Goal: Task Accomplishment & Management: Manage account settings

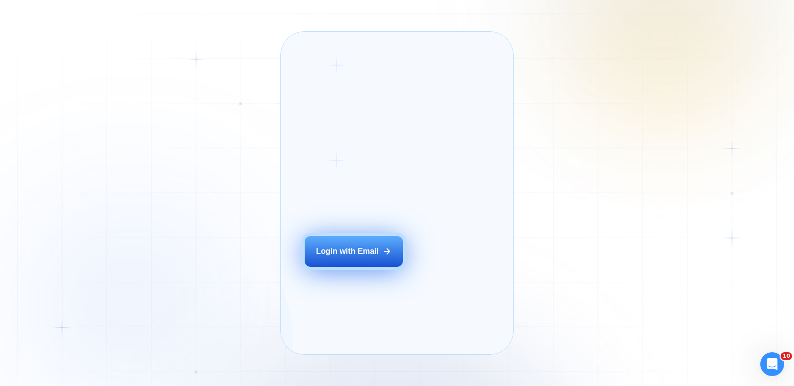
click at [351, 257] on div "Login with Email" at bounding box center [347, 251] width 63 height 11
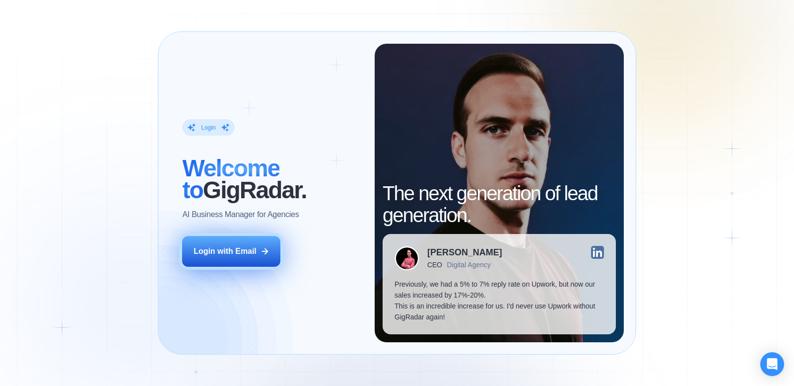
click at [232, 259] on button "Login with Email" at bounding box center [231, 251] width 98 height 31
